Goal: Task Accomplishment & Management: Use online tool/utility

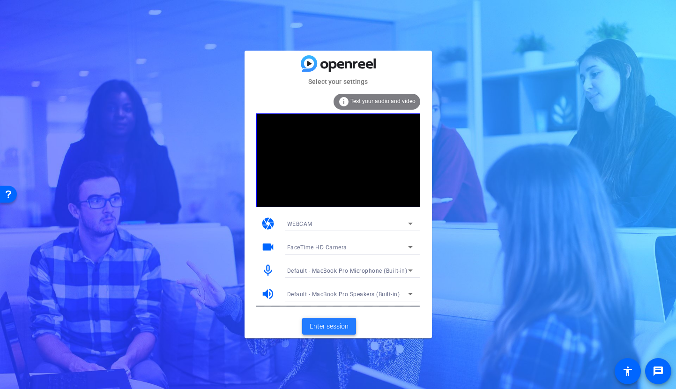
click at [342, 323] on span "Enter session" at bounding box center [329, 326] width 39 height 10
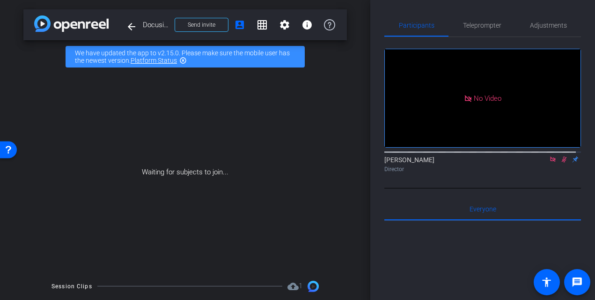
click at [559, 163] on mat-icon at bounding box center [564, 159] width 11 height 8
click at [549, 162] on icon at bounding box center [552, 159] width 7 height 7
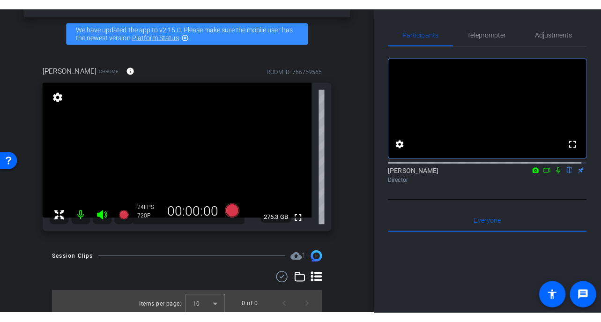
scroll to position [37, 0]
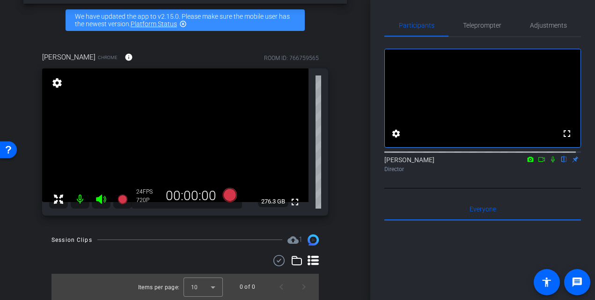
click at [354, 250] on div "arrow_back Docusign, Inc. x Costa Law Docusign Customer Story - [PERSON_NAME][E…" at bounding box center [185, 113] width 370 height 300
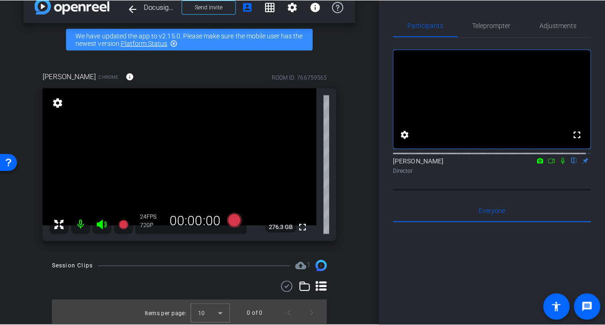
scroll to position [17, 0]
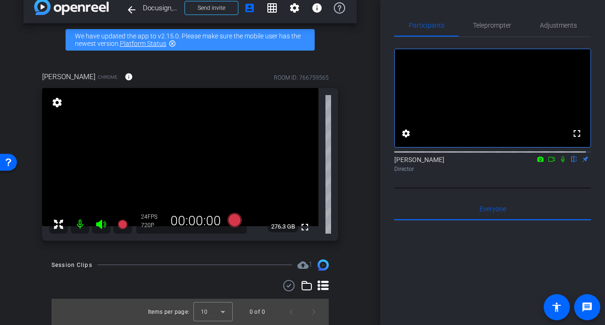
click at [360, 223] on div "arrow_back Docusign, Inc. x Costa Law Docusign Customer Story - [PERSON_NAME][E…" at bounding box center [190, 145] width 380 height 325
click at [368, 259] on div "arrow_back Docusign, Inc. x Costa Law Docusign Customer Story - [PERSON_NAME][E…" at bounding box center [190, 145] width 380 height 325
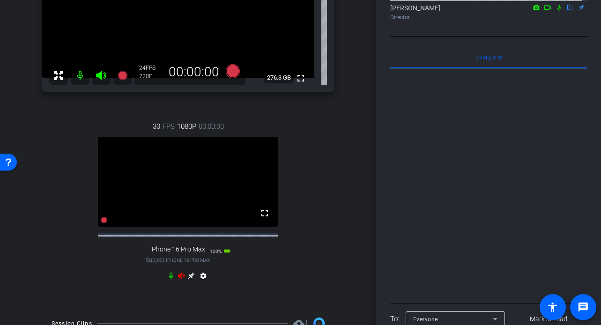
scroll to position [230, 0]
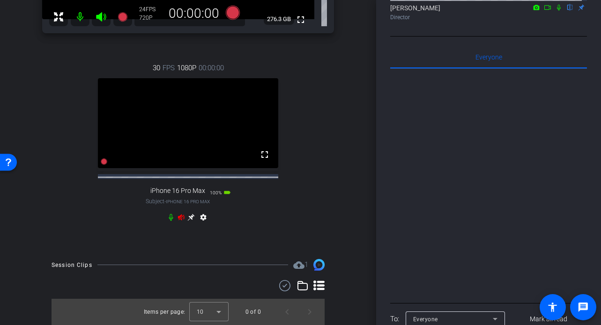
click at [178, 214] on icon at bounding box center [180, 217] width 7 height 7
click at [190, 214] on icon at bounding box center [191, 217] width 7 height 7
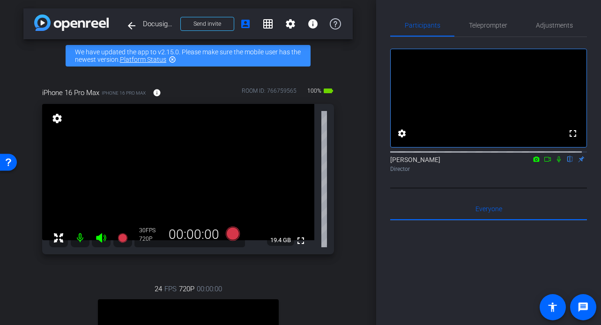
scroll to position [0, 0]
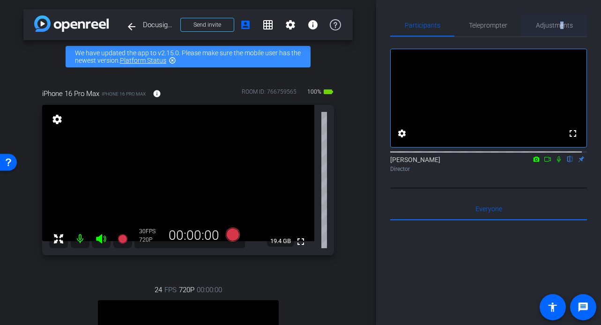
click at [555, 23] on span "Adjustments" at bounding box center [554, 25] width 37 height 7
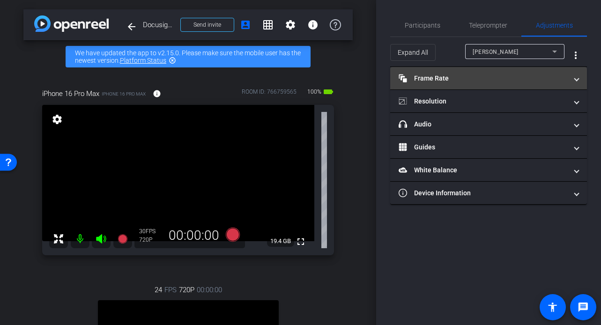
click at [492, 84] on mat-expansion-panel-header "Frame Rate Frame Rate" at bounding box center [488, 78] width 197 height 22
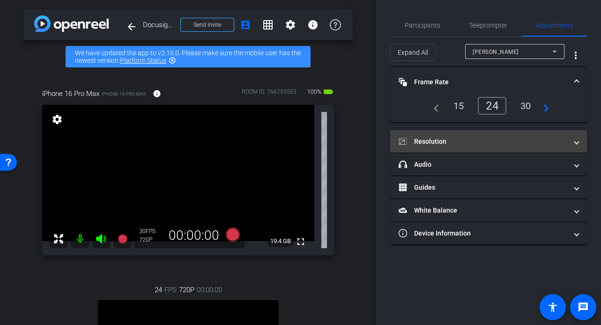
click at [464, 146] on mat-expansion-panel-header "Resolution" at bounding box center [488, 141] width 197 height 22
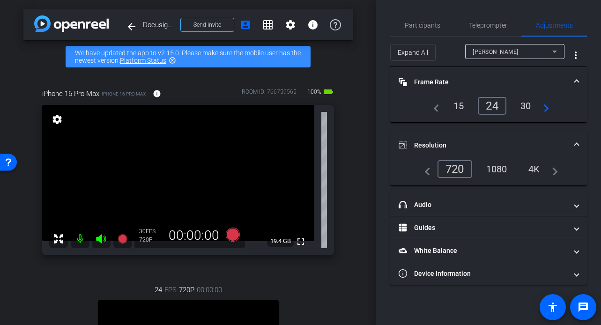
click at [490, 164] on div "1080" at bounding box center [496, 169] width 35 height 16
click at [356, 183] on div "arrow_back Docusign, Inc. x Costa Law Docusign Customer Story - [PERSON_NAME][E…" at bounding box center [188, 162] width 376 height 325
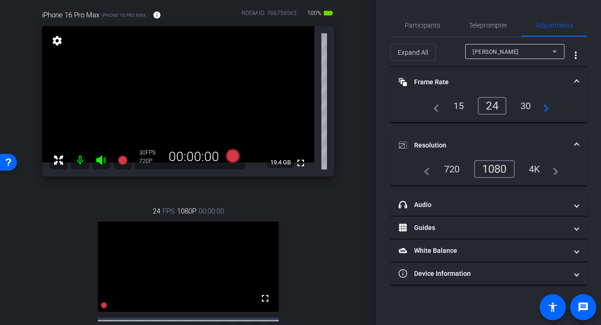
scroll to position [81, 0]
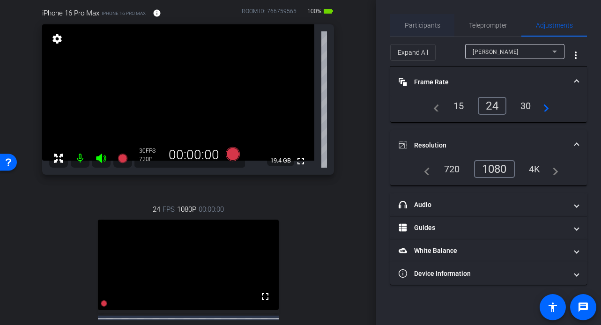
click at [428, 24] on span "Participants" at bounding box center [423, 25] width 36 height 7
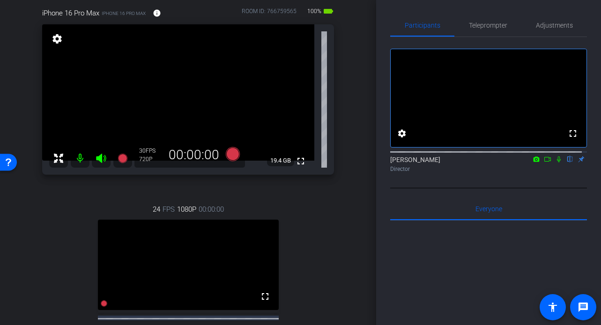
click at [357, 103] on div "arrow_back Docusign, Inc. x Costa Law Docusign Customer Story - [PERSON_NAME][E…" at bounding box center [188, 81] width 376 height 325
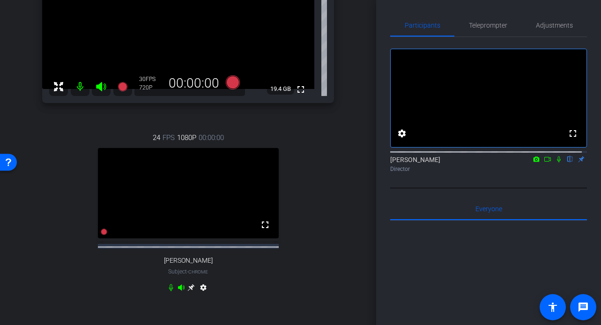
scroll to position [73, 0]
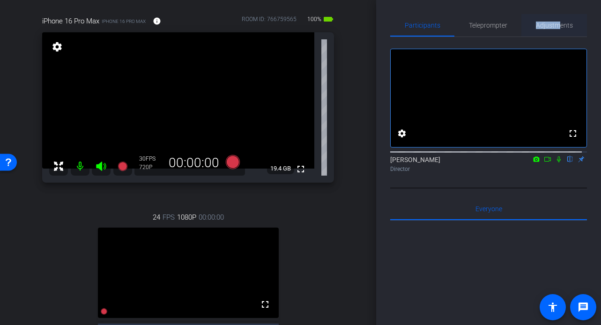
click at [555, 22] on span "Adjustments" at bounding box center [554, 25] width 37 height 7
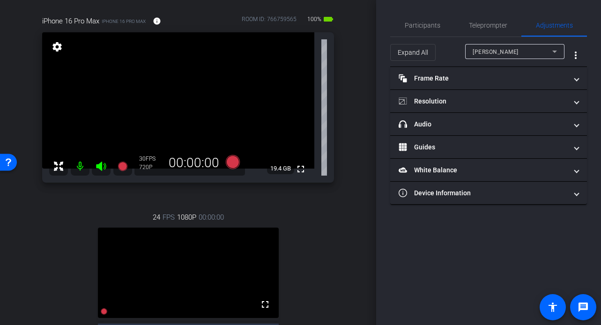
click at [538, 55] on div "[PERSON_NAME]" at bounding box center [513, 52] width 80 height 12
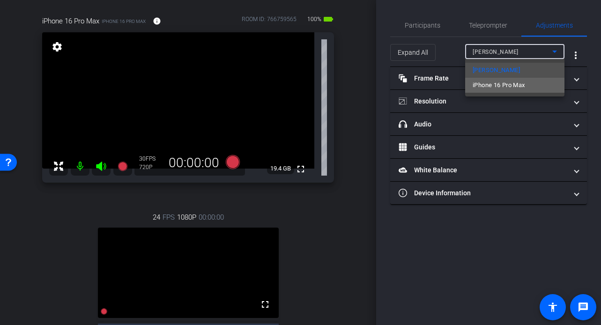
click at [523, 88] on span "iPhone 16 Pro Max" at bounding box center [499, 85] width 52 height 11
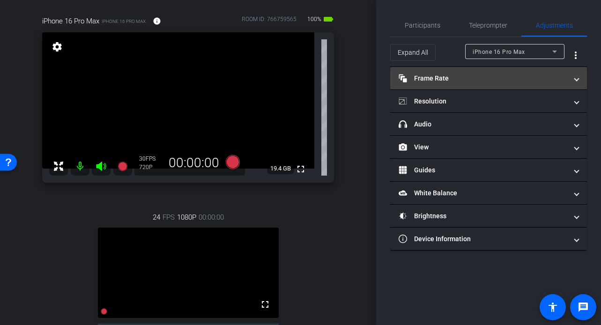
click at [510, 82] on mat-panel-title "Frame Rate Frame Rate" at bounding box center [483, 79] width 169 height 10
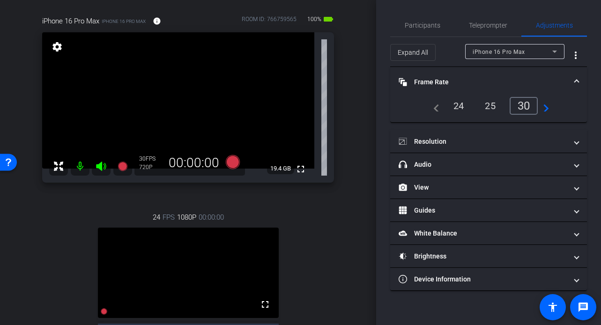
click at [456, 109] on div "24" at bounding box center [458, 106] width 25 height 16
click at [458, 104] on div "24" at bounding box center [458, 106] width 25 height 16
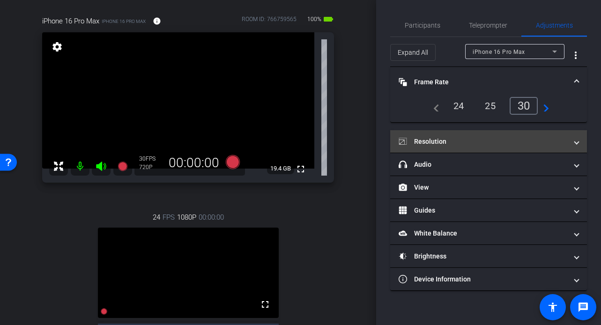
click at [495, 139] on mat-panel-title "Resolution" at bounding box center [483, 142] width 169 height 10
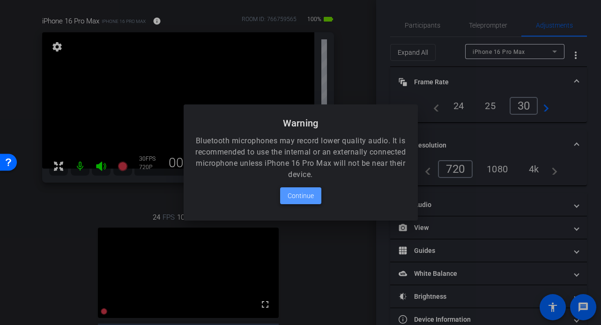
click at [301, 205] on span at bounding box center [300, 196] width 41 height 22
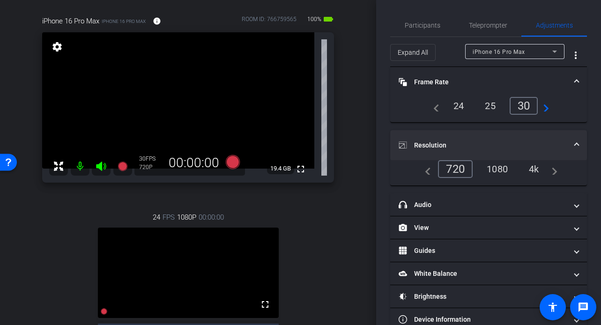
click at [494, 168] on div "1080" at bounding box center [497, 169] width 35 height 16
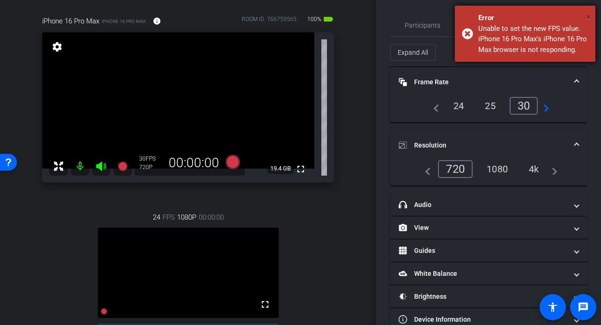
click at [587, 17] on span "×" at bounding box center [588, 16] width 5 height 11
click at [531, 49] on div "Unable to set the new resolution. iPhone 16 Pro Max's iPhone 16 Pro Max browser…" at bounding box center [533, 39] width 110 height 32
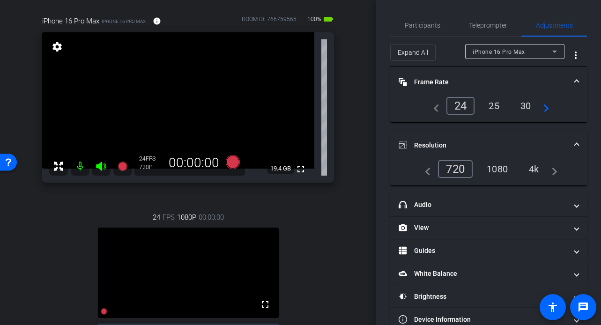
click at [497, 169] on div "1080" at bounding box center [497, 169] width 35 height 16
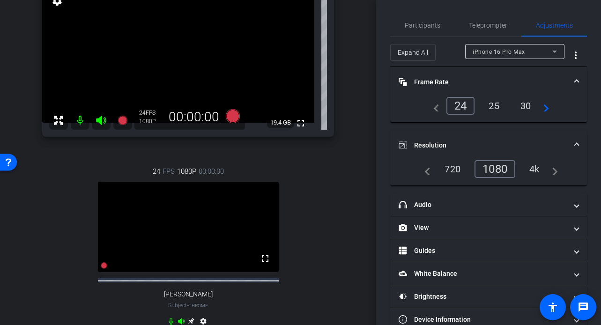
scroll to position [118, 0]
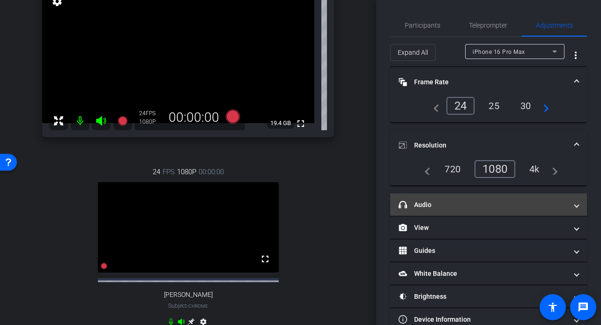
click at [468, 198] on mat-expansion-panel-header "headphone icon Audio" at bounding box center [488, 204] width 197 height 22
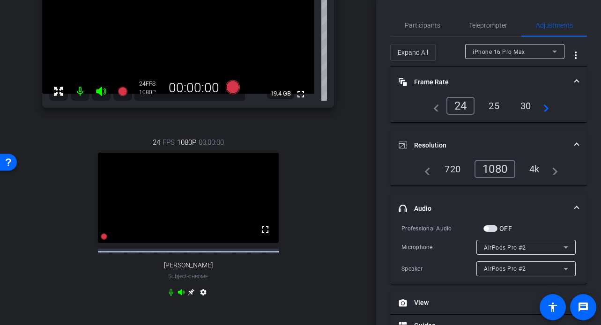
scroll to position [163, 0]
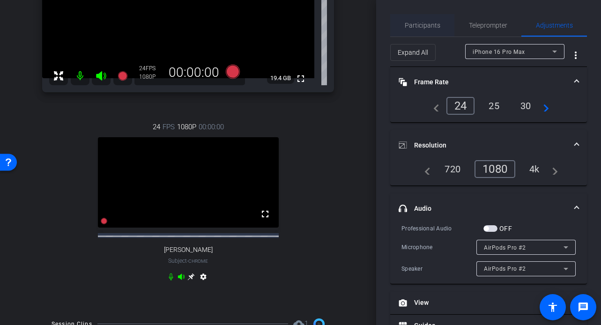
click at [433, 22] on span "Participants" at bounding box center [423, 25] width 36 height 7
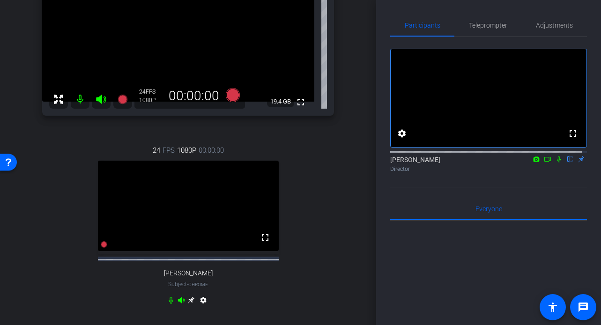
scroll to position [139, 0]
click at [554, 26] on span "Adjustments" at bounding box center [554, 25] width 37 height 7
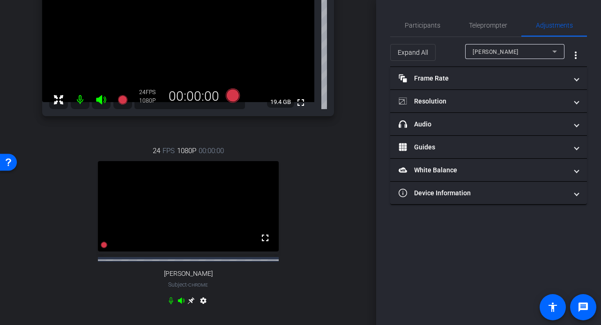
click at [535, 57] on div "[PERSON_NAME]" at bounding box center [515, 51] width 84 height 15
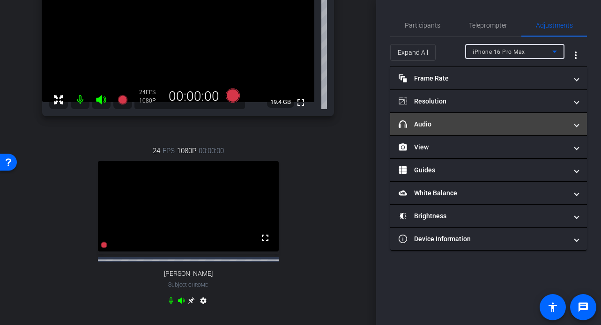
click at [510, 117] on mat-expansion-panel-header "headphone icon Audio" at bounding box center [488, 124] width 197 height 22
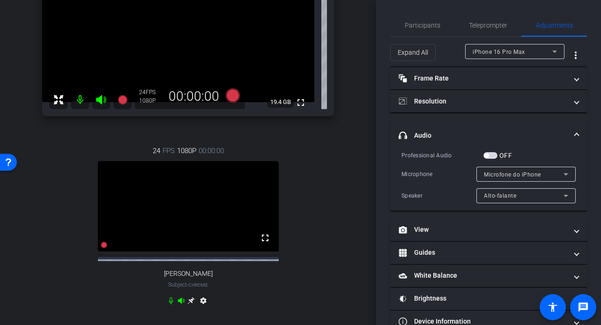
click at [338, 187] on div "iPhone 16 Pro Max iPhone 16 Pro Max info ROOM ID: 766759565 100% battery_std fu…" at bounding box center [187, 133] width 329 height 399
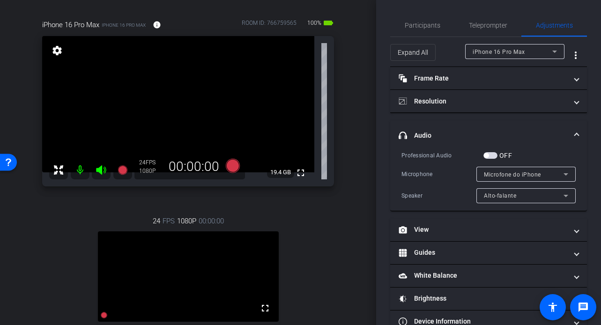
scroll to position [76, 0]
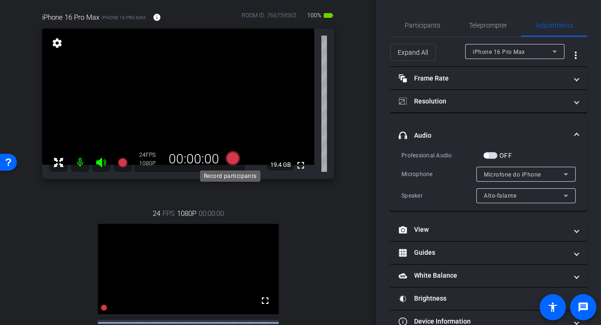
click at [228, 159] on icon at bounding box center [232, 158] width 14 height 14
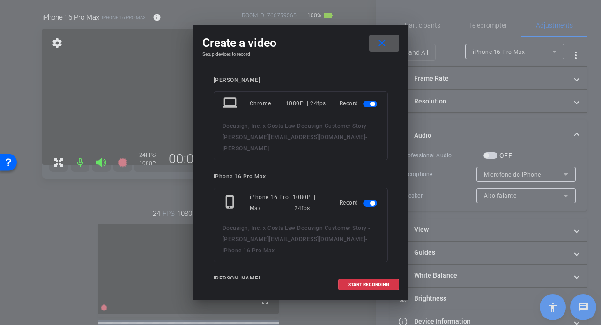
click at [370, 103] on span "button" at bounding box center [372, 104] width 5 height 5
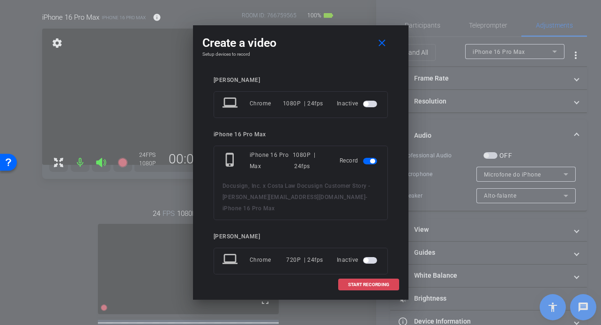
click at [384, 279] on span at bounding box center [369, 284] width 60 height 22
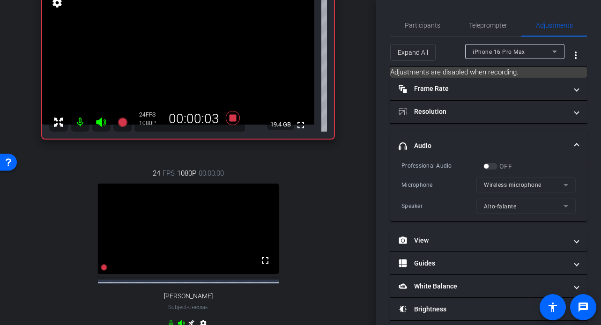
scroll to position [0, 0]
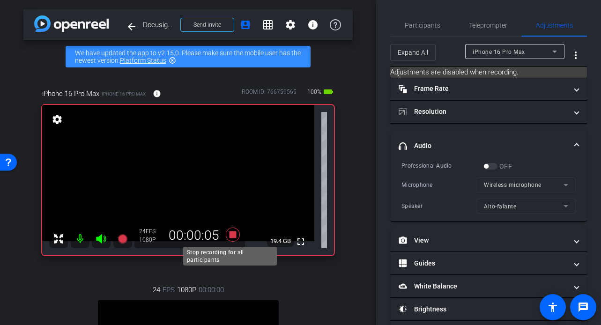
click at [227, 234] on icon at bounding box center [232, 234] width 14 height 14
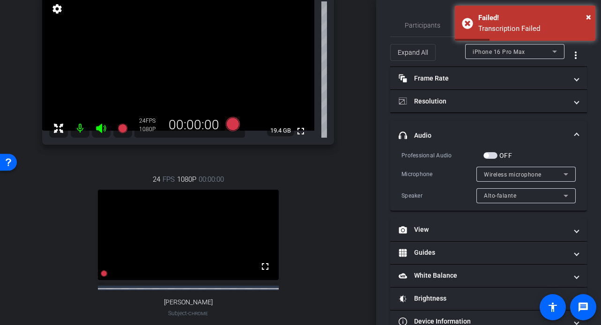
scroll to position [104, 0]
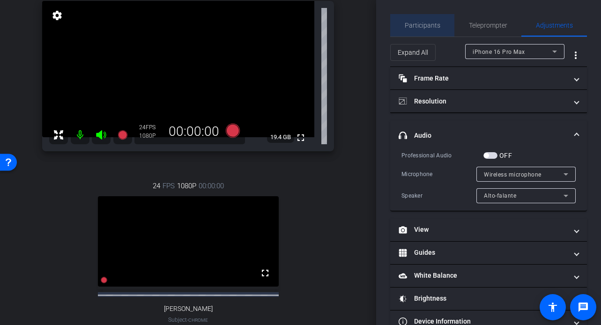
click at [423, 18] on span "Participants" at bounding box center [423, 25] width 36 height 22
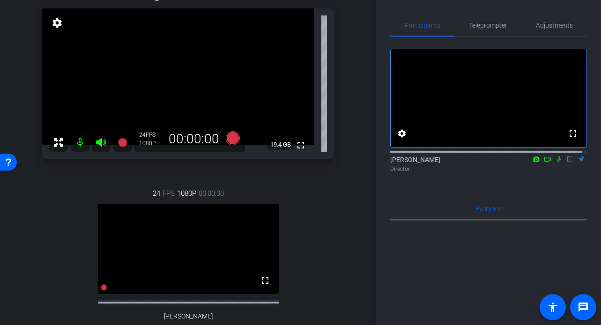
scroll to position [96, 0]
click at [542, 25] on span "Adjustments" at bounding box center [554, 25] width 37 height 7
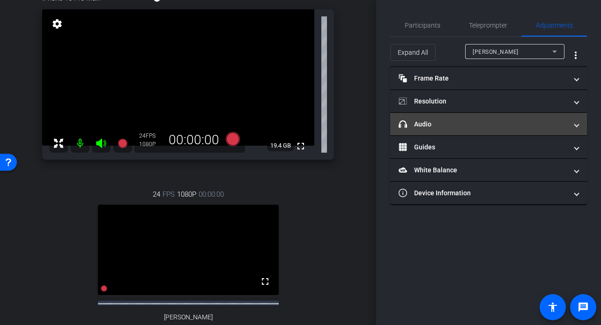
click at [476, 126] on mat-panel-title "headphone icon Audio" at bounding box center [483, 124] width 169 height 10
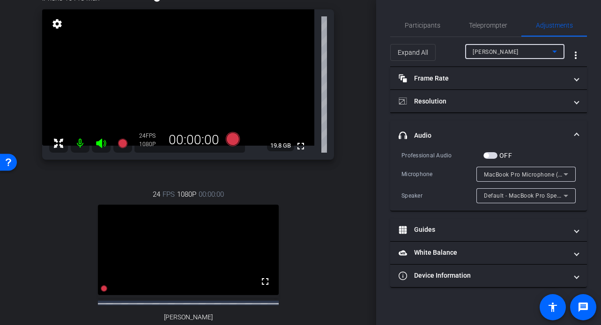
click at [527, 46] on div "[PERSON_NAME]" at bounding box center [513, 52] width 80 height 12
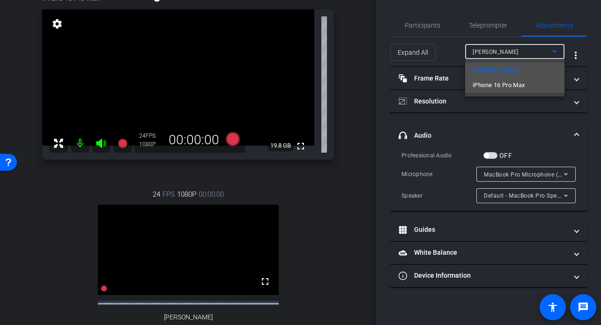
click at [520, 86] on span "iPhone 16 Pro Max" at bounding box center [499, 85] width 52 height 11
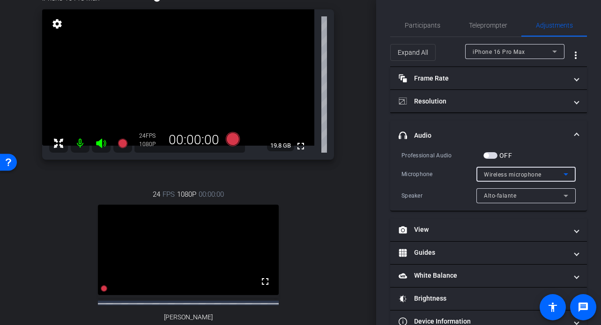
click at [518, 173] on span "Wireless microphone" at bounding box center [513, 174] width 58 height 7
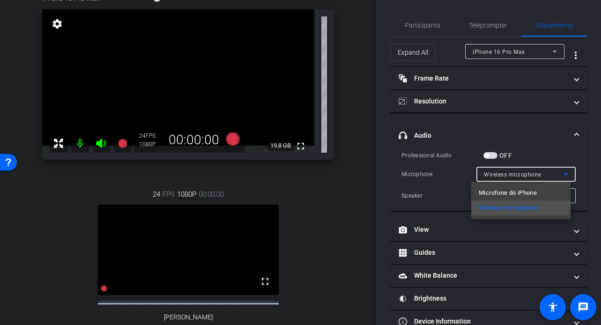
click at [351, 183] on div at bounding box center [300, 162] width 601 height 325
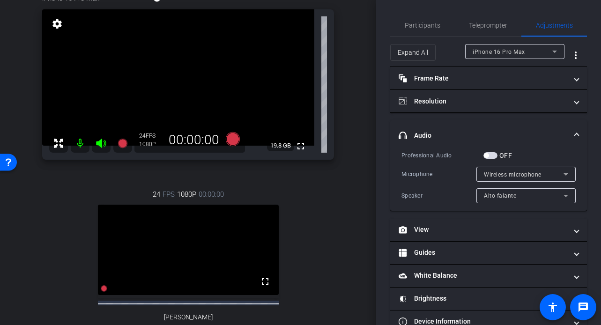
click at [487, 155] on span "button" at bounding box center [486, 155] width 5 height 5
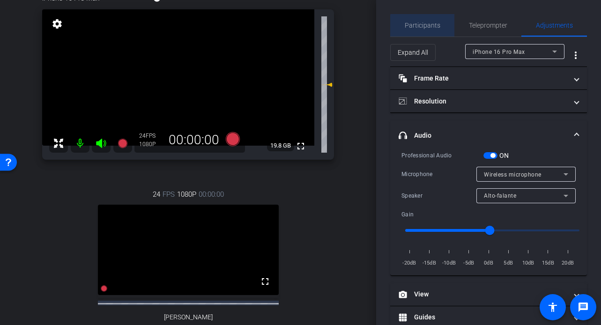
click at [435, 26] on span "Participants" at bounding box center [423, 25] width 36 height 7
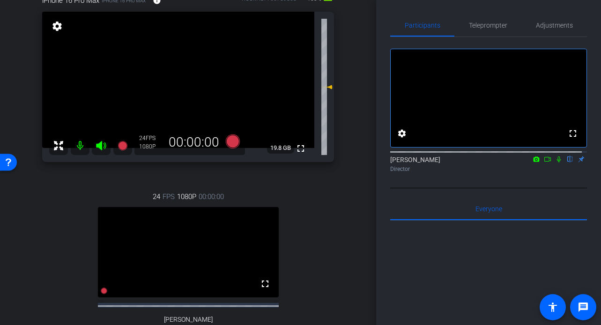
scroll to position [89, 0]
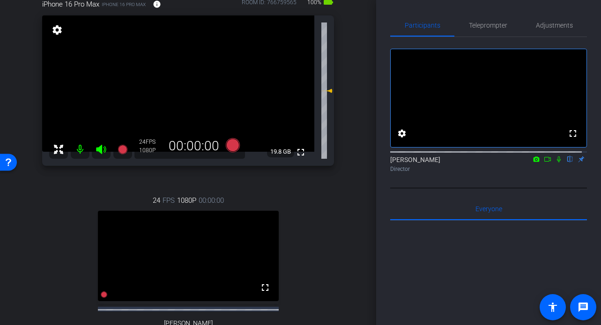
click at [556, 162] on icon at bounding box center [558, 159] width 7 height 7
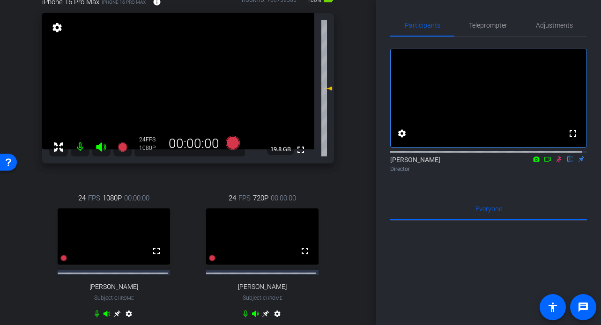
scroll to position [86, 0]
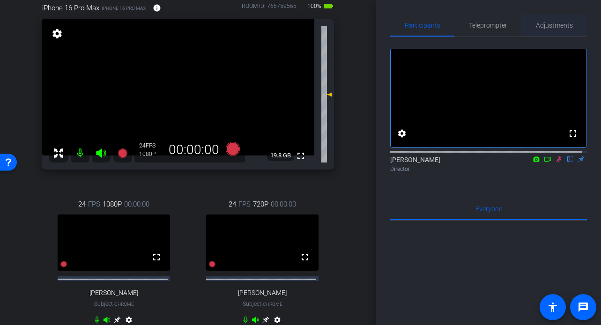
click at [552, 26] on span "Adjustments" at bounding box center [554, 25] width 37 height 7
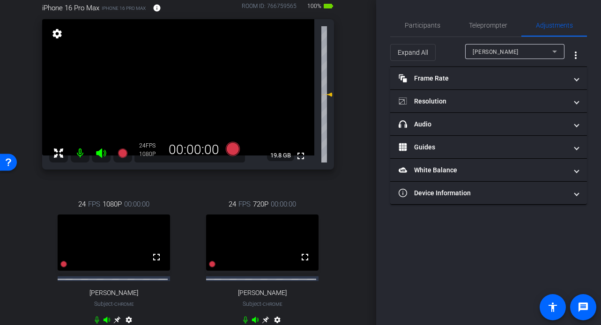
click at [518, 53] on span "[PERSON_NAME]" at bounding box center [496, 52] width 46 height 7
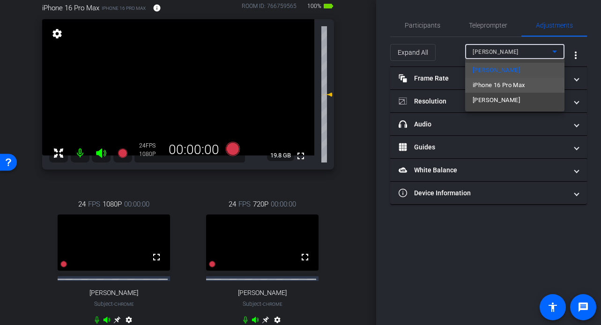
click at [514, 88] on span "iPhone 16 Pro Max" at bounding box center [499, 85] width 52 height 11
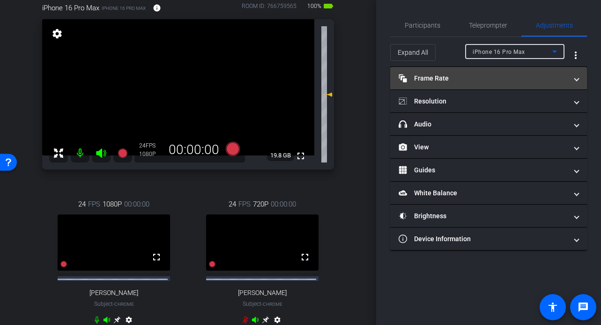
click at [505, 82] on mat-panel-title "Frame Rate Frame Rate" at bounding box center [483, 79] width 169 height 10
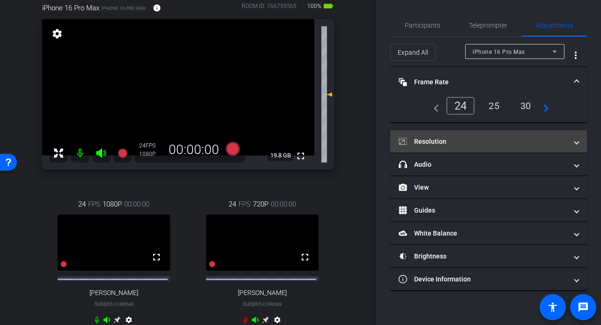
click at [517, 137] on mat-panel-title "Resolution" at bounding box center [483, 142] width 169 height 10
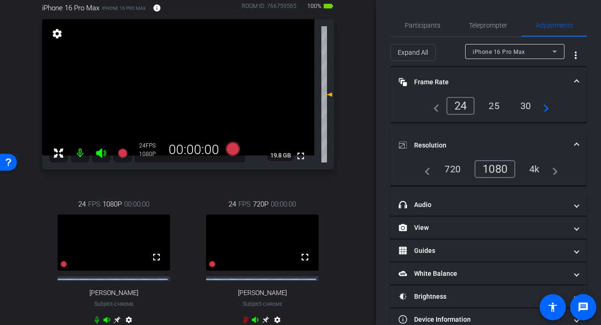
click at [364, 113] on div "arrow_back Docusign, Inc. x Costa Law Docusign Customer Story - [PERSON_NAME][E…" at bounding box center [188, 76] width 376 height 325
click at [362, 178] on div "arrow_back Docusign, Inc. x Costa Law Docusign Customer Story - [PERSON_NAME][E…" at bounding box center [188, 76] width 376 height 325
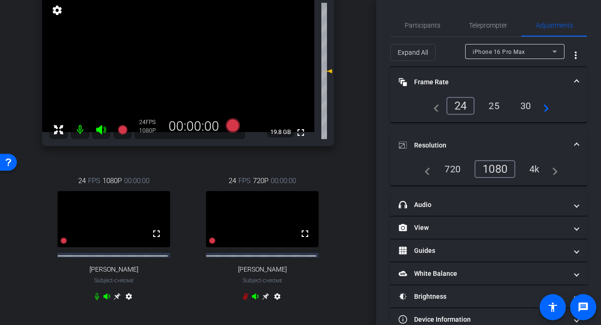
scroll to position [102, 0]
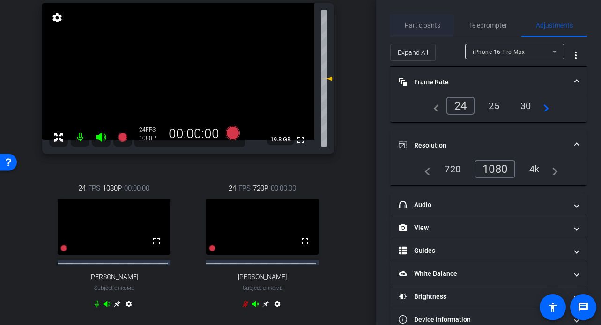
click at [429, 27] on span "Participants" at bounding box center [423, 25] width 36 height 7
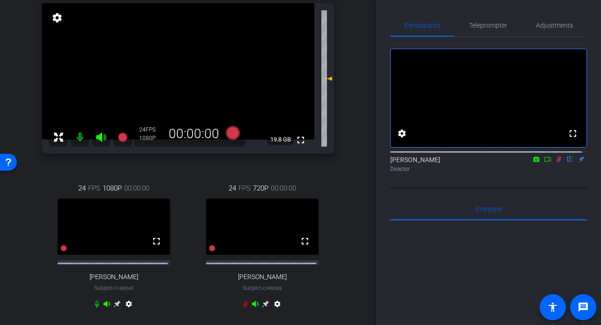
click at [555, 162] on icon at bounding box center [558, 159] width 7 height 7
click at [557, 162] on icon at bounding box center [559, 159] width 4 height 6
click at [349, 183] on div "arrow_back Docusign, Inc. x Costa Law Docusign Customer Story - [PERSON_NAME][E…" at bounding box center [188, 60] width 376 height 325
click at [556, 162] on icon at bounding box center [558, 159] width 5 height 6
click at [332, 197] on div "iPhone 16 Pro Max iPhone 16 Pro Max info ROOM ID: 766759565 100% battery_std fu…" at bounding box center [187, 153] width 329 height 365
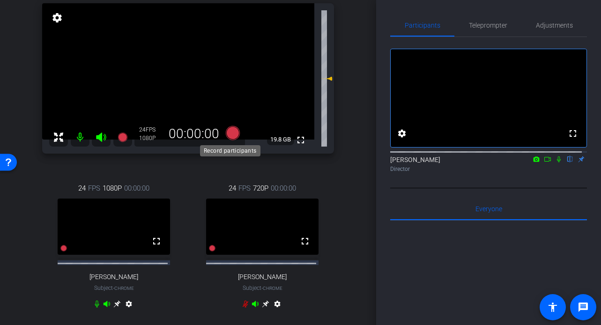
click at [227, 134] on icon at bounding box center [232, 133] width 14 height 14
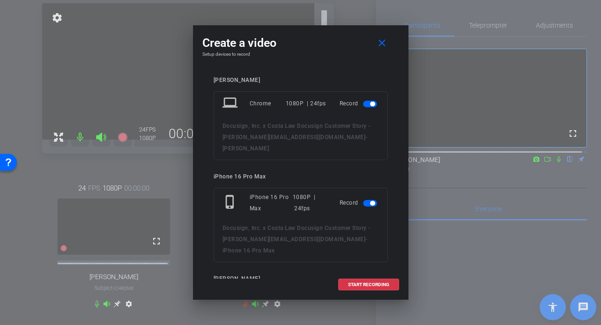
click at [366, 106] on span "button" at bounding box center [370, 104] width 14 height 7
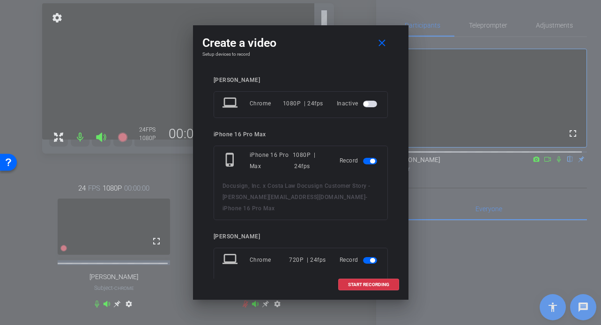
click at [370, 258] on span "button" at bounding box center [372, 260] width 5 height 5
click at [358, 286] on span "START RECORDING" at bounding box center [368, 284] width 41 height 5
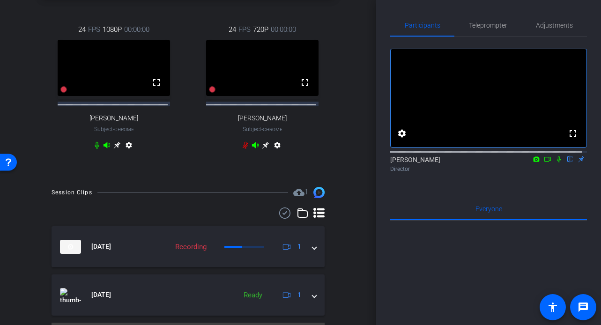
scroll to position [260, 0]
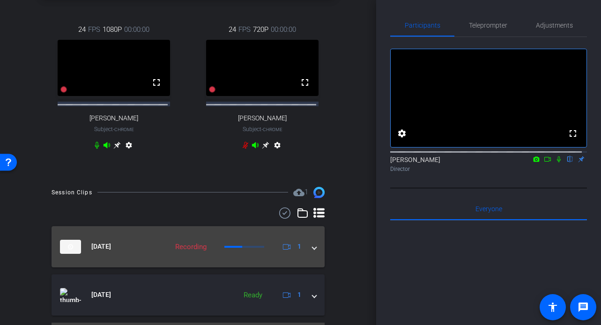
click at [311, 253] on mat-expansion-panel-header "[DATE] Recording 1" at bounding box center [188, 246] width 273 height 41
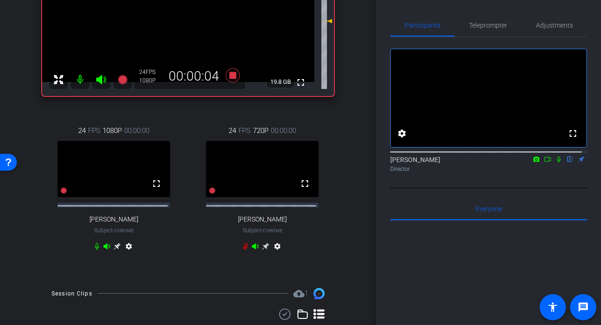
scroll to position [143, 0]
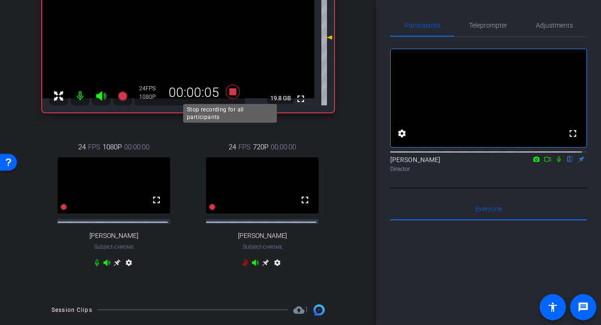
click at [234, 89] on icon at bounding box center [233, 91] width 22 height 17
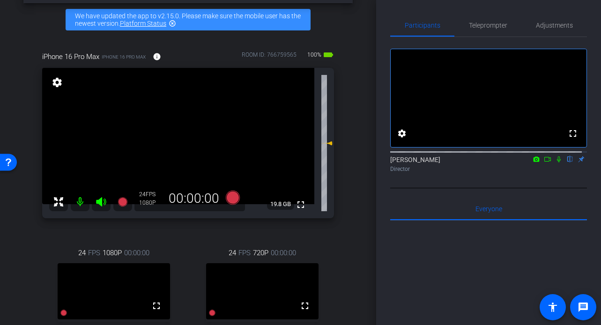
scroll to position [34, 0]
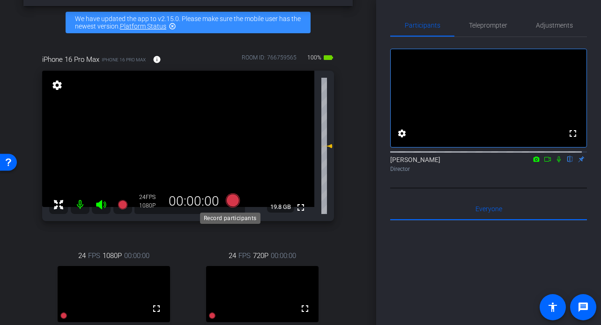
click at [233, 197] on icon at bounding box center [232, 200] width 14 height 14
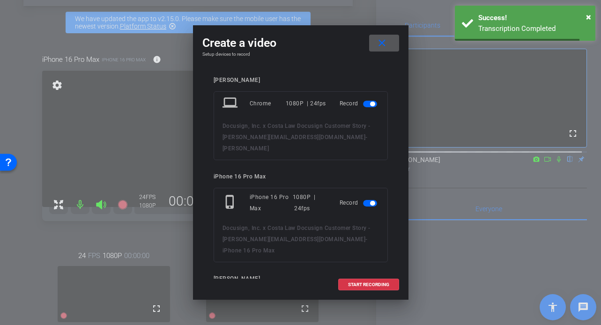
click at [370, 102] on span "button" at bounding box center [372, 104] width 5 height 5
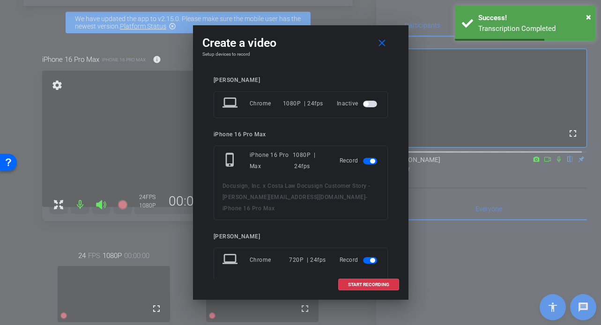
click at [363, 257] on span "button" at bounding box center [370, 260] width 14 height 7
click at [361, 283] on span "START RECORDING" at bounding box center [368, 284] width 41 height 5
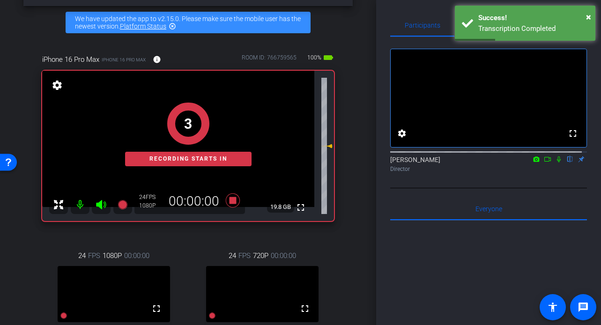
scroll to position [47, 0]
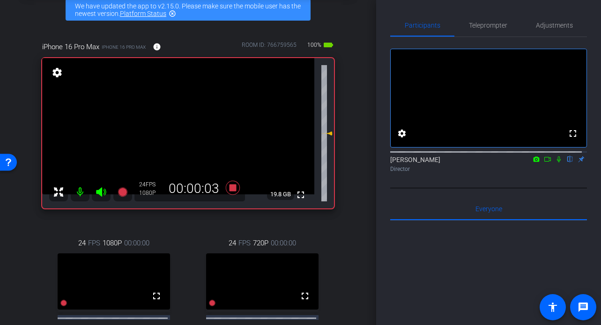
click at [557, 162] on icon at bounding box center [559, 159] width 4 height 6
click at [544, 162] on icon at bounding box center [547, 159] width 7 height 5
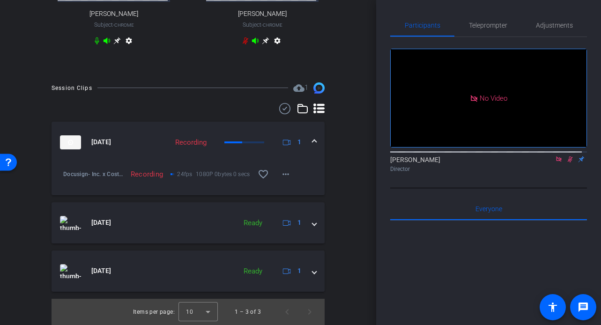
scroll to position [370, 0]
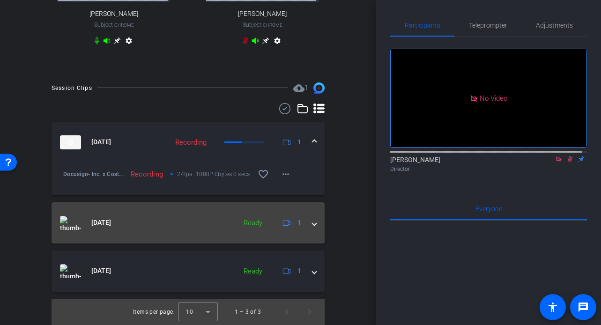
click at [312, 224] on span at bounding box center [314, 223] width 4 height 10
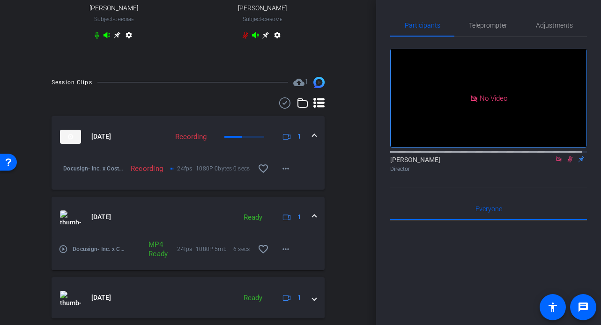
click at [62, 254] on mat-icon "play_circle_outline" at bounding box center [63, 248] width 9 height 9
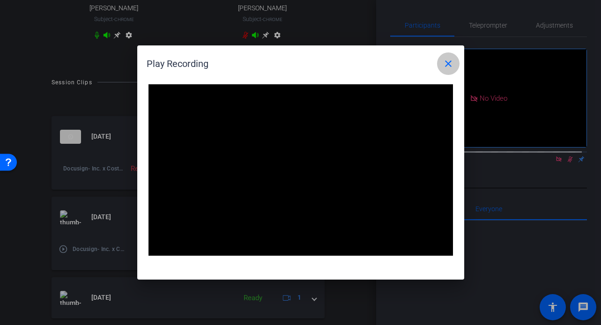
click at [445, 63] on mat-icon "close" at bounding box center [448, 63] width 11 height 11
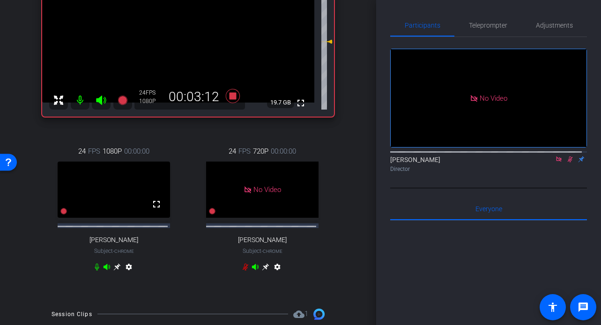
scroll to position [0, 0]
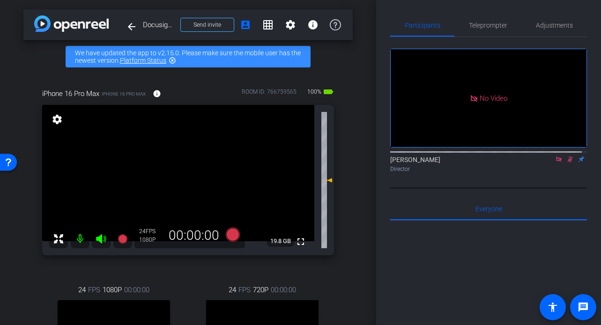
click at [568, 162] on icon at bounding box center [570, 159] width 5 height 6
click at [556, 162] on icon at bounding box center [558, 158] width 5 height 5
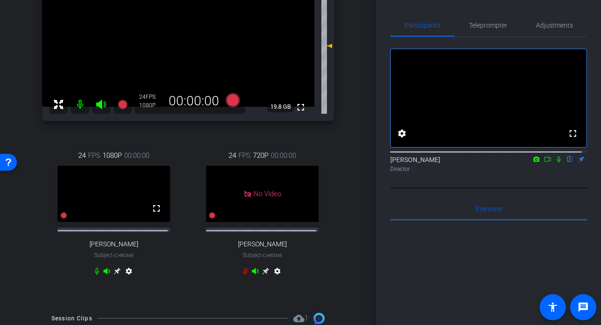
scroll to position [120, 0]
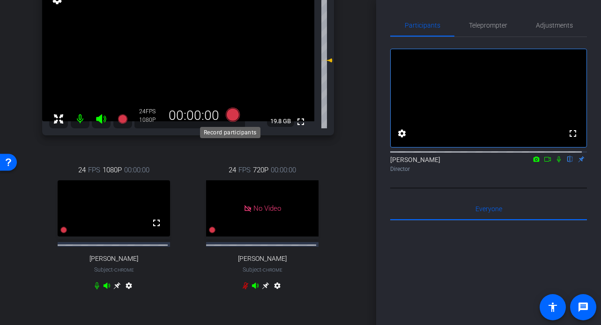
click at [233, 115] on icon at bounding box center [232, 114] width 14 height 14
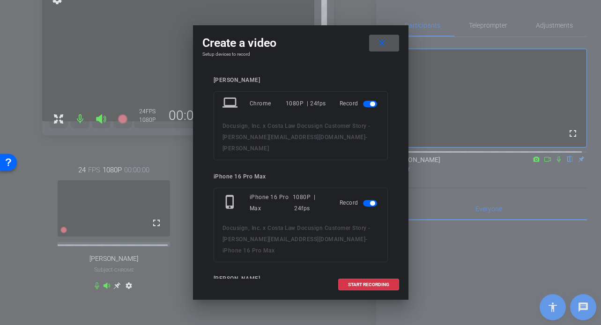
click at [370, 103] on span "button" at bounding box center [372, 104] width 5 height 5
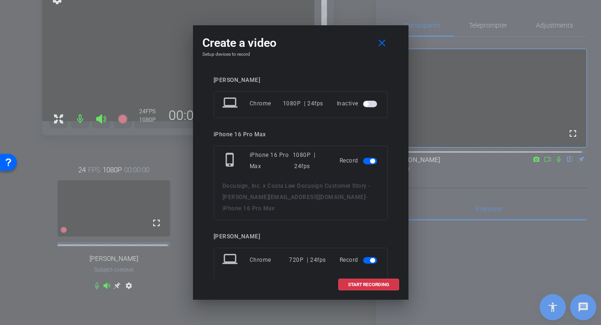
click at [370, 258] on span "button" at bounding box center [372, 260] width 5 height 5
click at [365, 283] on span "START RECORDING" at bounding box center [368, 284] width 41 height 5
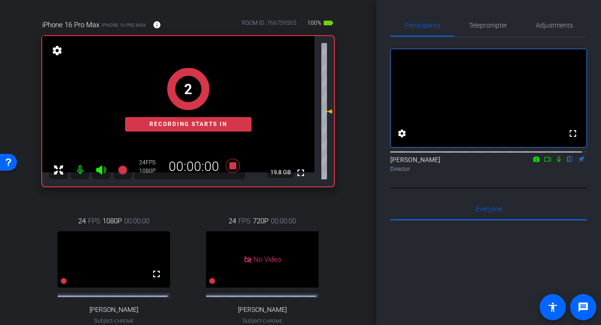
scroll to position [62, 0]
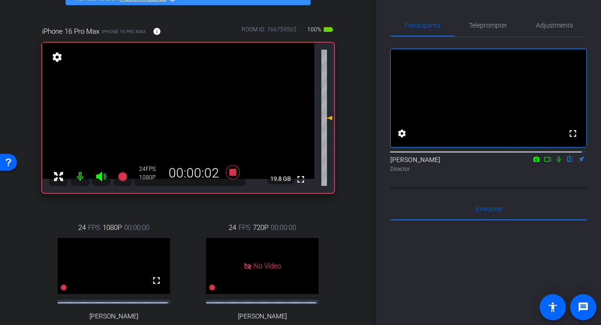
click at [555, 162] on icon at bounding box center [558, 159] width 7 height 7
click at [544, 162] on icon at bounding box center [547, 159] width 7 height 7
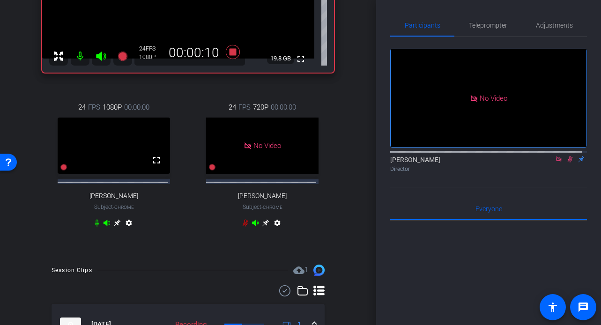
scroll to position [110, 0]
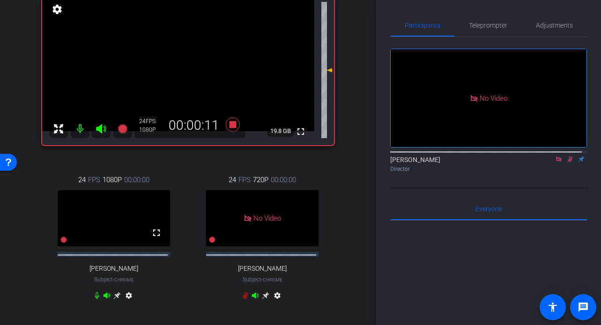
click at [568, 162] on icon at bounding box center [570, 159] width 5 height 6
click at [556, 162] on icon at bounding box center [558, 159] width 7 height 7
click at [555, 162] on icon at bounding box center [558, 159] width 7 height 7
click at [544, 162] on icon at bounding box center [547, 159] width 7 height 5
click at [354, 237] on div "arrow_back Docusign, Inc. x Costa Law Docusign Customer Story - [PERSON_NAME][E…" at bounding box center [188, 162] width 376 height 325
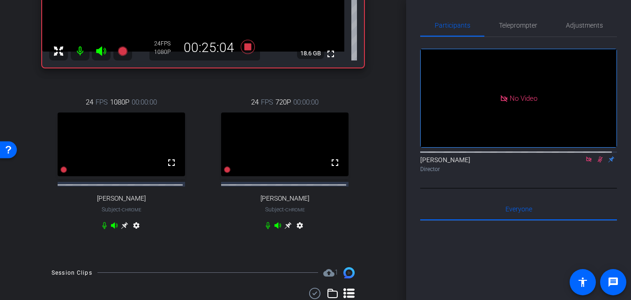
scroll to position [186, 0]
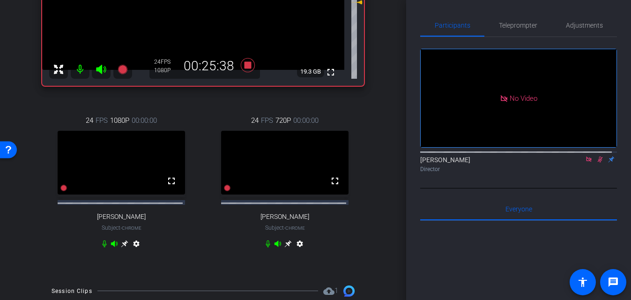
click at [596, 162] on icon at bounding box center [599, 159] width 7 height 7
click at [586, 162] on icon at bounding box center [588, 158] width 5 height 5
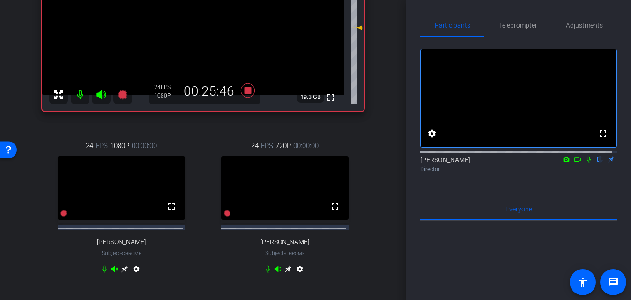
scroll to position [151, 0]
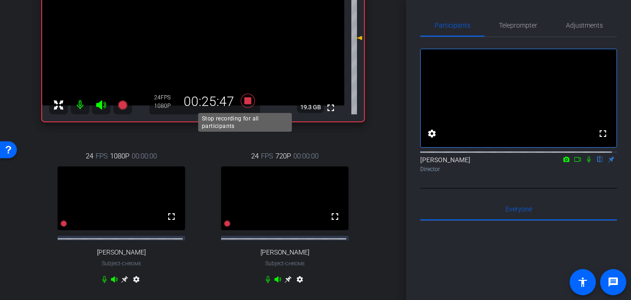
click at [246, 99] on icon at bounding box center [247, 100] width 14 height 14
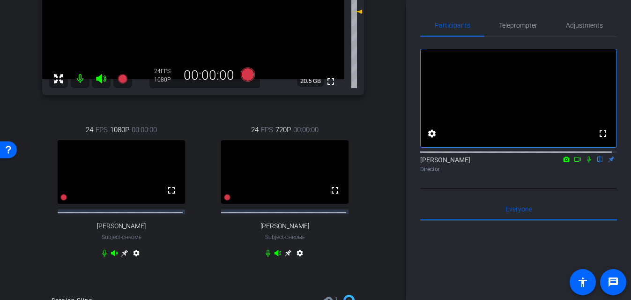
scroll to position [149, 0]
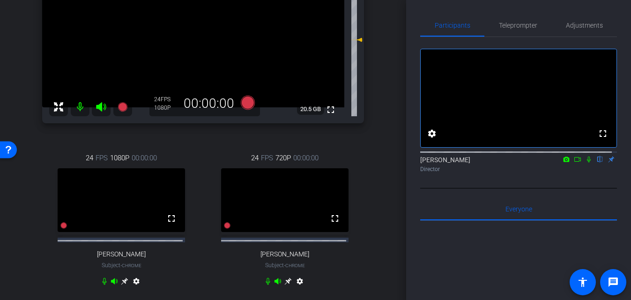
click at [383, 168] on div "arrow_back Docusign, Inc. x Costa Law Docusign Customer Story - [PERSON_NAME][E…" at bounding box center [203, 150] width 406 height 300
click at [585, 162] on icon at bounding box center [588, 159] width 7 height 7
click at [574, 162] on icon at bounding box center [577, 159] width 7 height 7
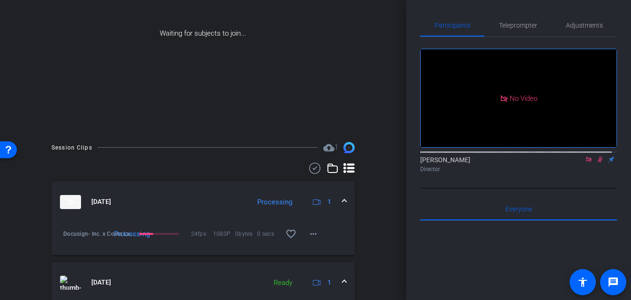
scroll to position [304, 0]
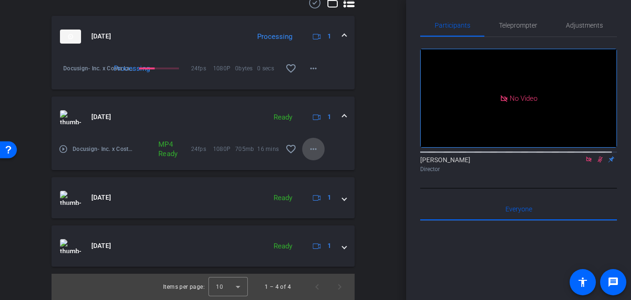
click at [310, 148] on mat-icon "more_horiz" at bounding box center [313, 148] width 11 height 11
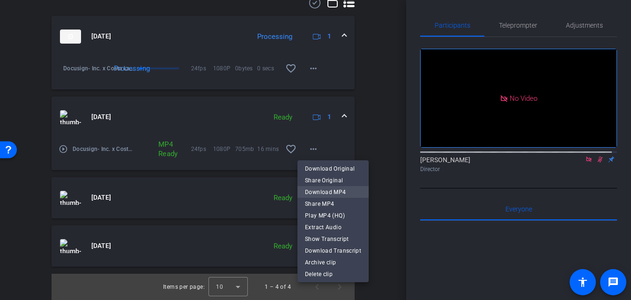
click at [342, 190] on span "Download MP4" at bounding box center [333, 191] width 56 height 11
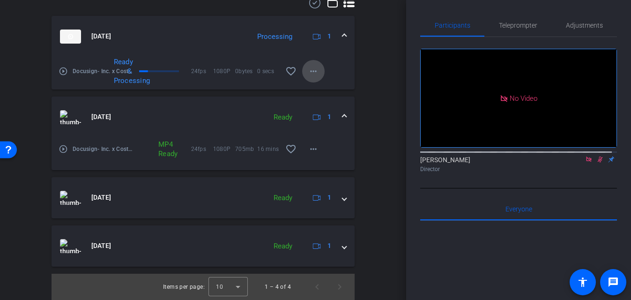
click at [310, 69] on mat-icon "more_horiz" at bounding box center [313, 71] width 11 height 11
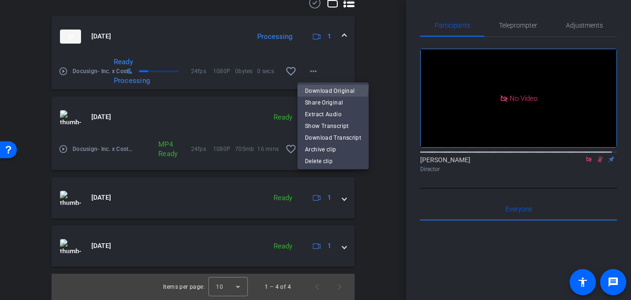
click at [331, 86] on span "Download Original" at bounding box center [333, 90] width 56 height 11
